Goal: Task Accomplishment & Management: Complete application form

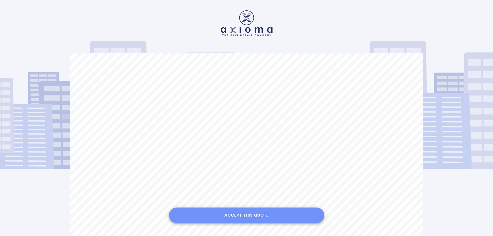
click at [254, 214] on button "Accept this Quote" at bounding box center [246, 215] width 155 height 16
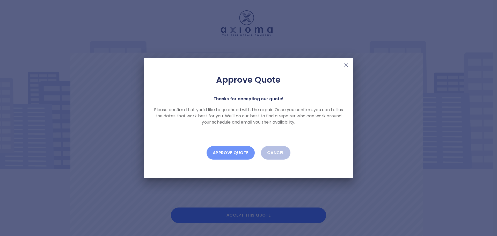
click at [232, 153] on button "Approve Quote" at bounding box center [231, 152] width 48 height 13
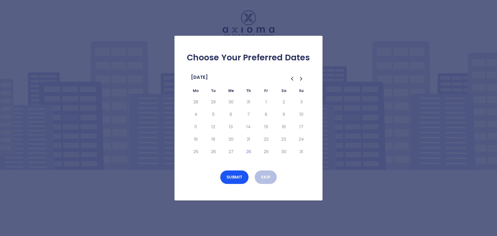
click at [301, 79] on icon "Go to the Next Month" at bounding box center [301, 79] width 6 height 6
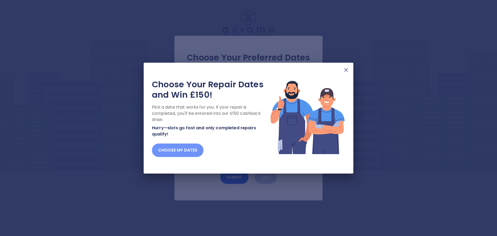
click at [174, 148] on button "Choose my dates" at bounding box center [178, 149] width 52 height 13
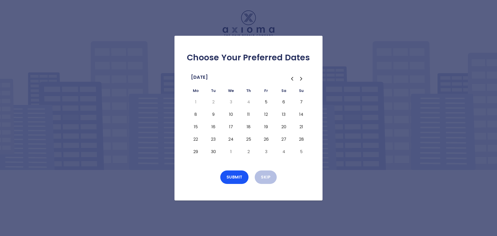
click at [266, 101] on button "5" at bounding box center [266, 102] width 9 height 8
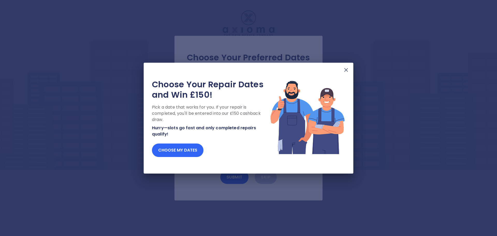
click at [186, 153] on button "Choose my dates" at bounding box center [178, 149] width 52 height 13
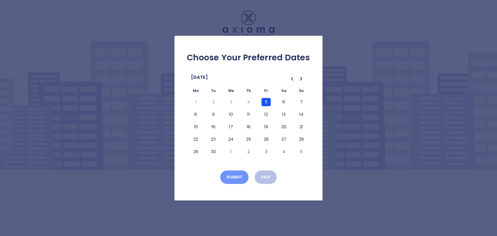
click at [231, 175] on button "Submit" at bounding box center [234, 176] width 28 height 13
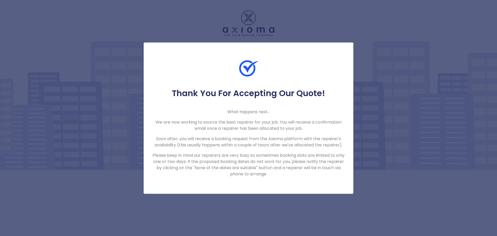
click at [287, 17] on div "Thank You For Accepting Our Quote! What happens next... We are now working to s…" at bounding box center [248, 118] width 497 height 236
